Goal: Information Seeking & Learning: Get advice/opinions

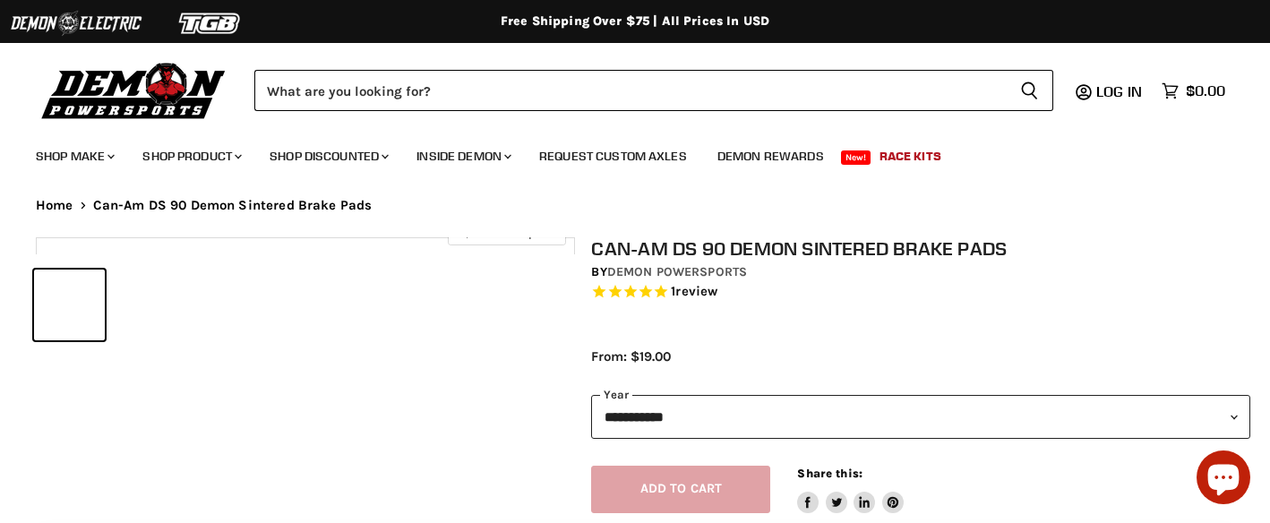
select select "******"
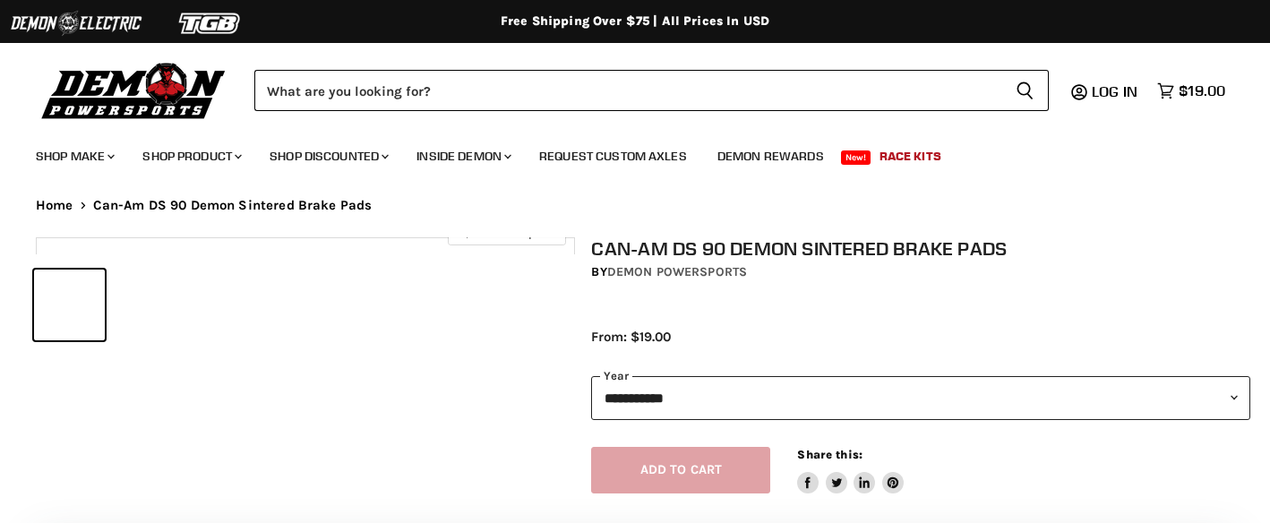
select select "******"
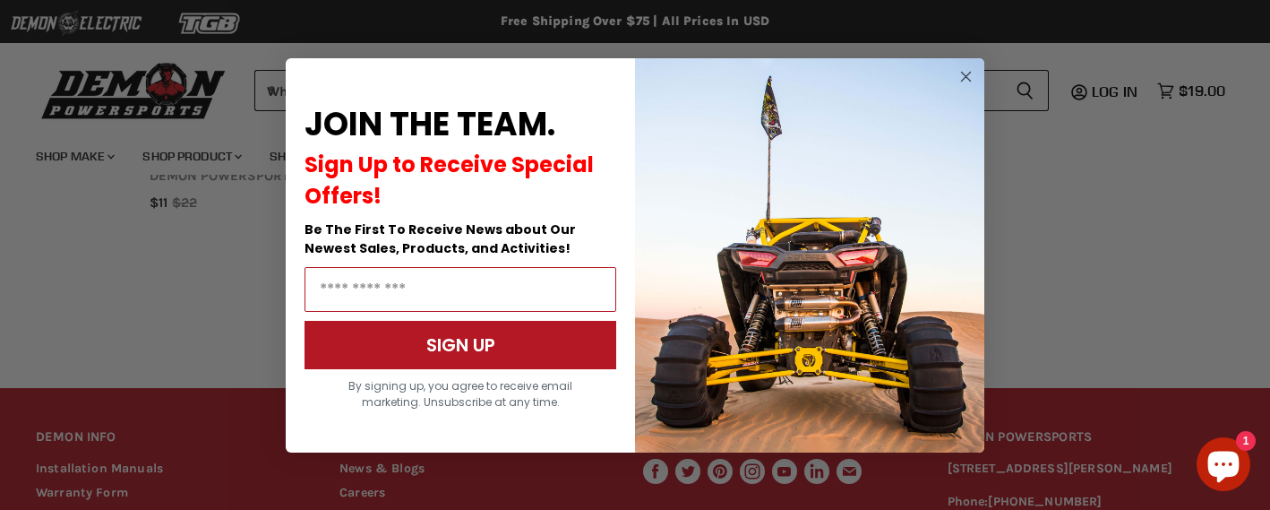
scroll to position [1815, 0]
